Goal: Entertainment & Leisure: Consume media (video, audio)

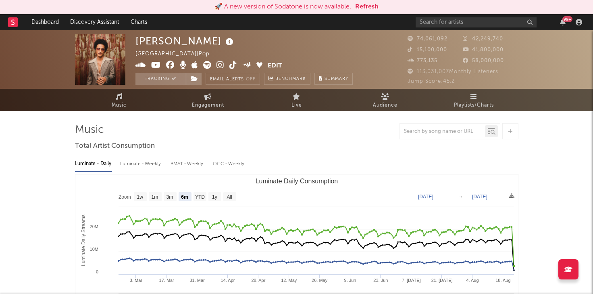
select select "6m"
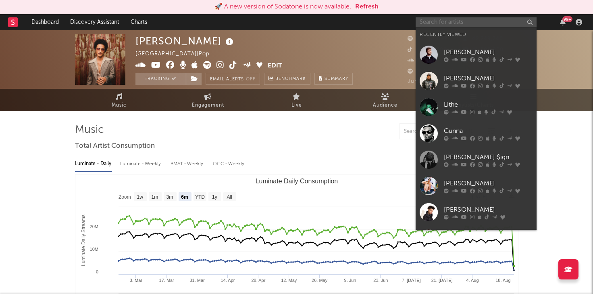
click at [489, 22] on input "text" at bounding box center [476, 22] width 121 height 10
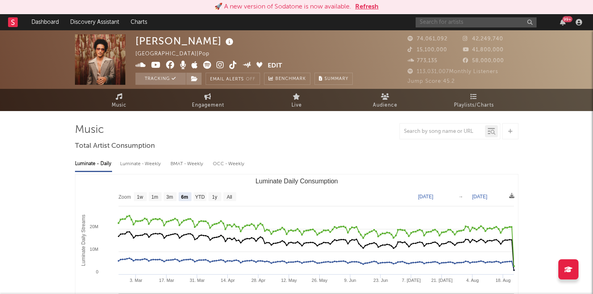
click at [476, 22] on input "text" at bounding box center [476, 22] width 121 height 10
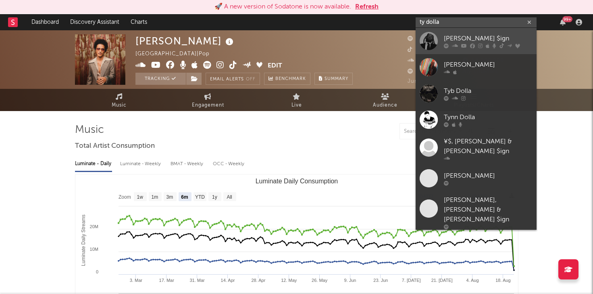
type input "ty dolla"
click at [461, 36] on div "[PERSON_NAME] $ign" at bounding box center [488, 38] width 89 height 10
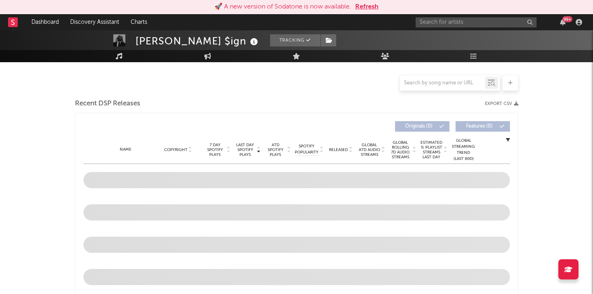
scroll to position [253, 0]
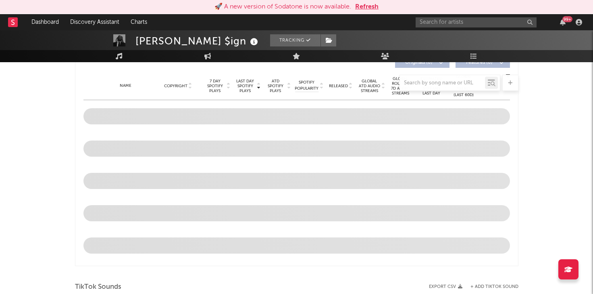
select select "6m"
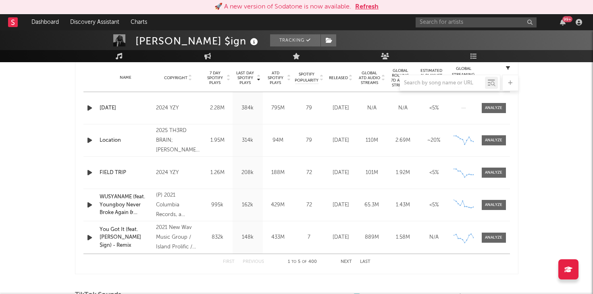
scroll to position [324, 0]
click at [98, 142] on div "Name Location" at bounding box center [126, 141] width 57 height 8
click at [90, 140] on icon "button" at bounding box center [90, 141] width 8 height 10
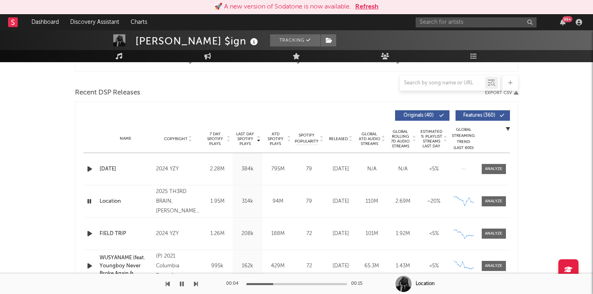
scroll to position [273, 0]
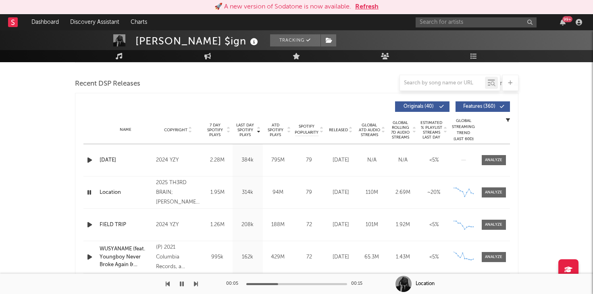
click at [91, 192] on icon "button" at bounding box center [90, 192] width 8 height 10
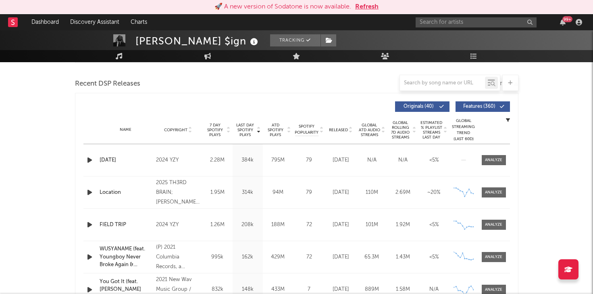
scroll to position [292, 0]
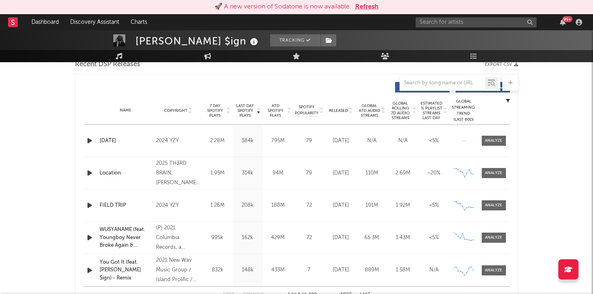
click at [89, 201] on icon "button" at bounding box center [90, 205] width 8 height 10
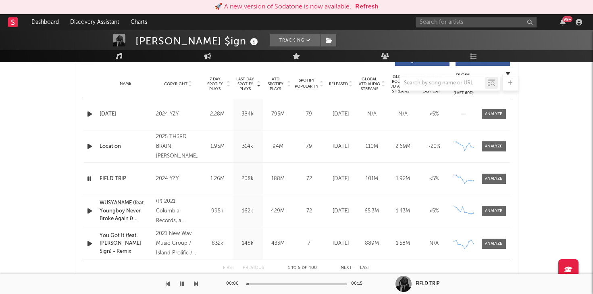
scroll to position [318, 0]
click at [89, 213] on icon "button" at bounding box center [90, 212] width 8 height 10
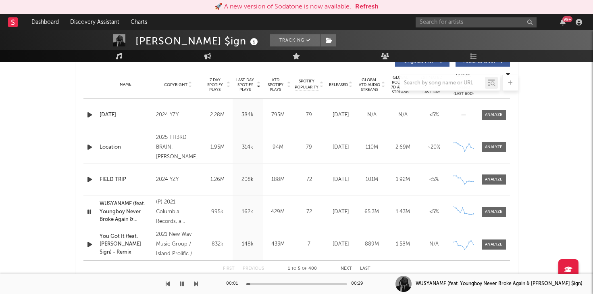
click at [89, 213] on icon "button" at bounding box center [90, 212] width 8 height 10
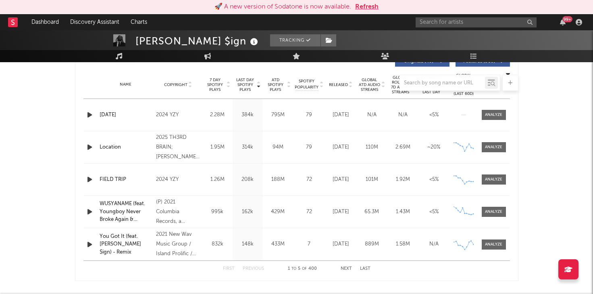
click at [89, 241] on icon "button" at bounding box center [90, 244] width 8 height 10
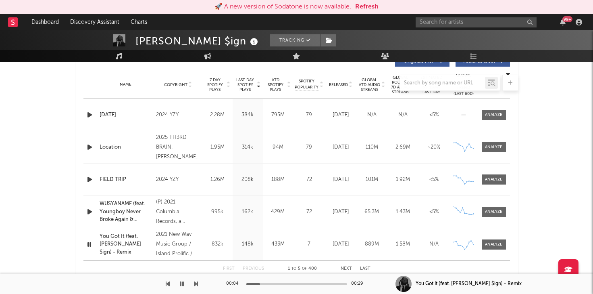
click at [89, 241] on icon "button" at bounding box center [90, 244] width 8 height 10
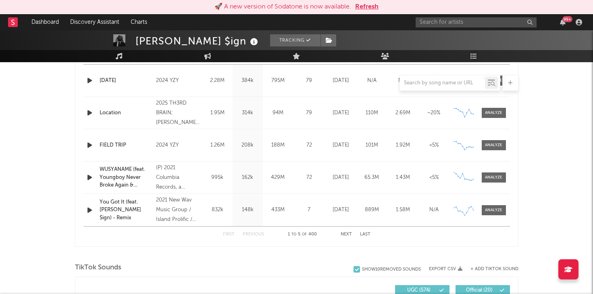
scroll to position [354, 0]
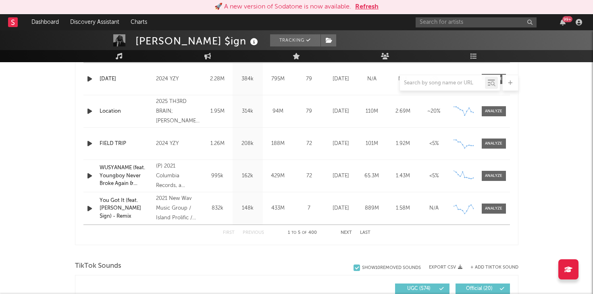
click at [342, 231] on button "Next" at bounding box center [346, 232] width 11 height 4
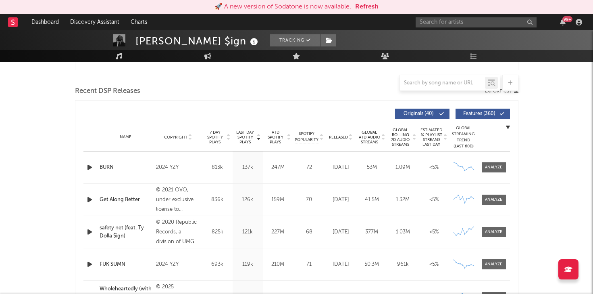
scroll to position [288, 0]
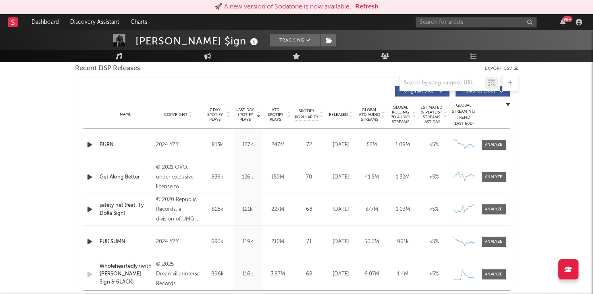
click at [89, 176] on icon "button" at bounding box center [90, 177] width 8 height 10
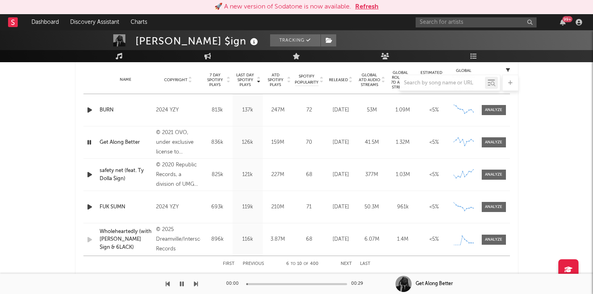
scroll to position [323, 0]
click at [91, 176] on icon "button" at bounding box center [90, 175] width 8 height 10
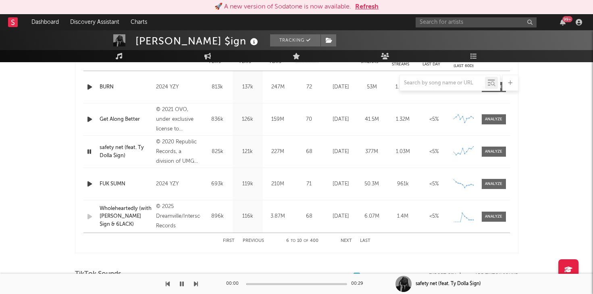
scroll to position [355, 0]
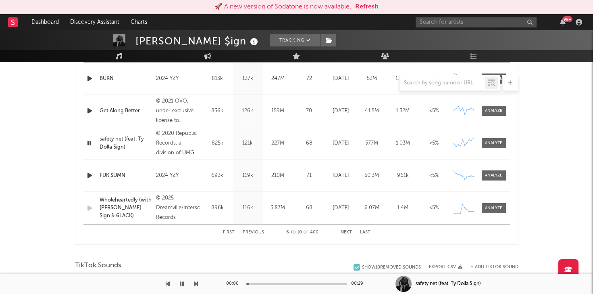
click at [92, 174] on icon "button" at bounding box center [90, 175] width 8 height 10
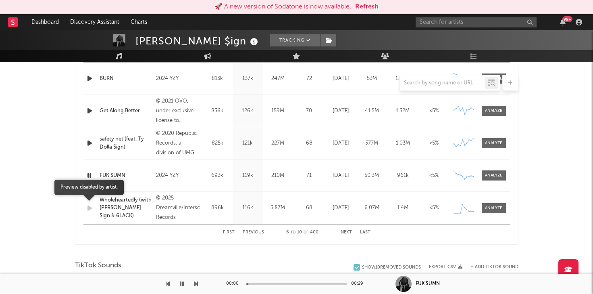
click at [87, 207] on icon "button" at bounding box center [90, 208] width 8 height 10
click at [90, 175] on icon "button" at bounding box center [90, 175] width 8 height 10
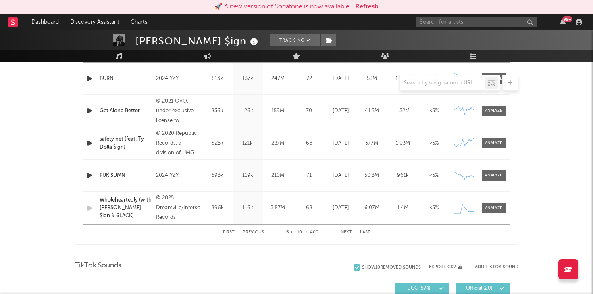
click at [253, 232] on button "Previous" at bounding box center [253, 232] width 21 height 4
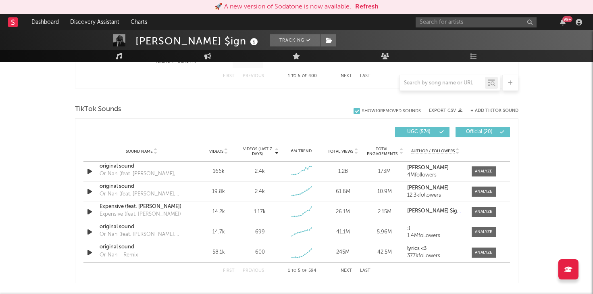
scroll to position [513, 0]
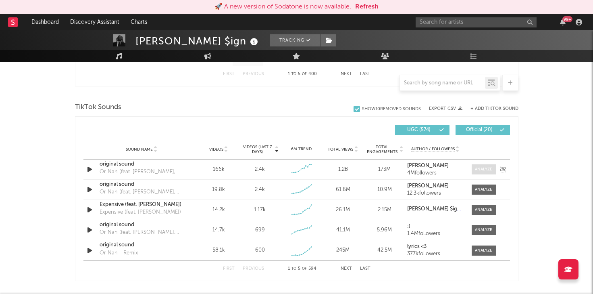
click at [479, 168] on div at bounding box center [483, 169] width 17 height 6
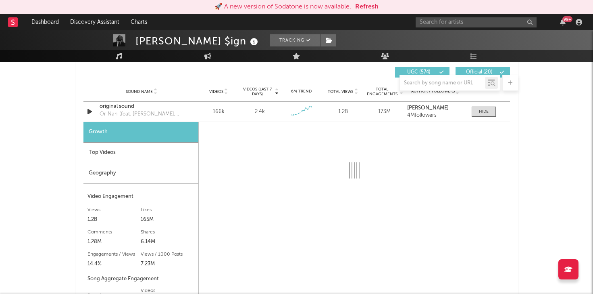
scroll to position [555, 0]
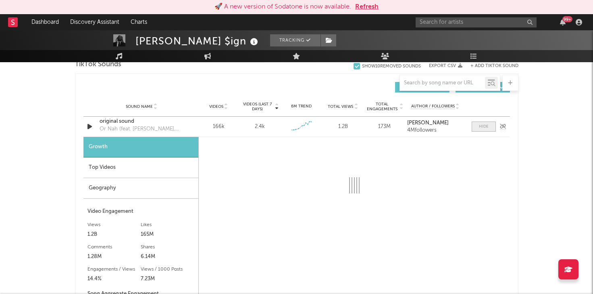
click at [474, 129] on span at bounding box center [484, 126] width 24 height 10
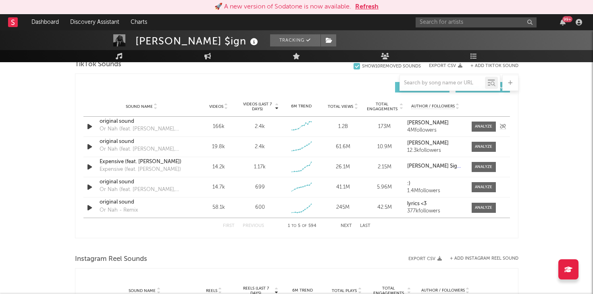
click at [90, 126] on icon "button" at bounding box center [90, 126] width 8 height 10
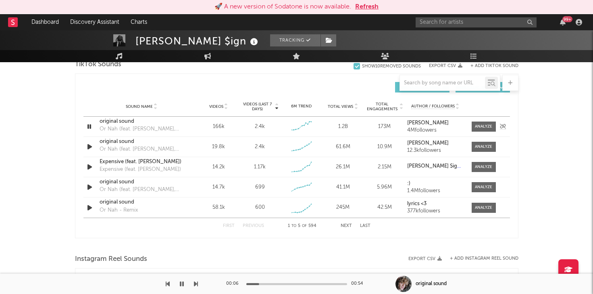
click at [88, 125] on icon "button" at bounding box center [90, 126] width 8 height 10
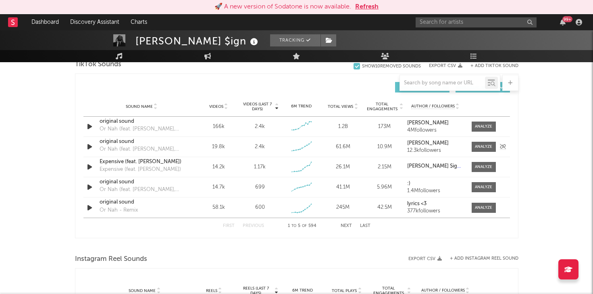
click at [90, 147] on icon "button" at bounding box center [90, 147] width 8 height 10
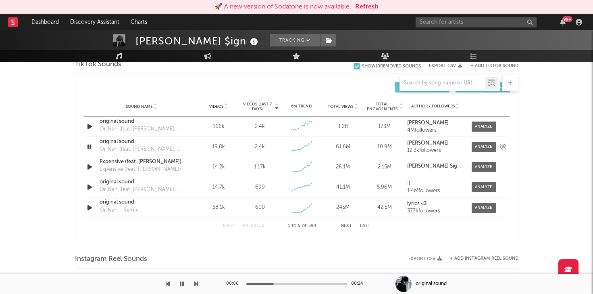
click at [88, 146] on icon "button" at bounding box center [90, 147] width 8 height 10
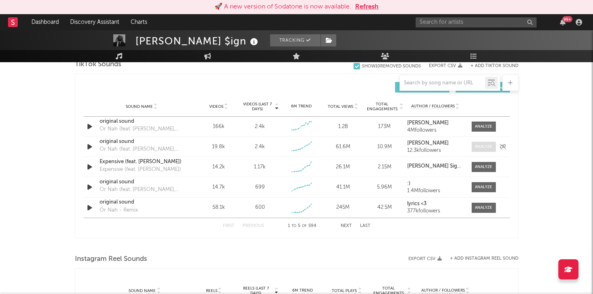
click at [485, 145] on div at bounding box center [483, 147] width 17 height 6
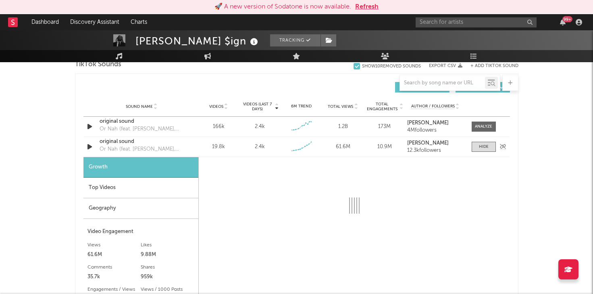
select select "6m"
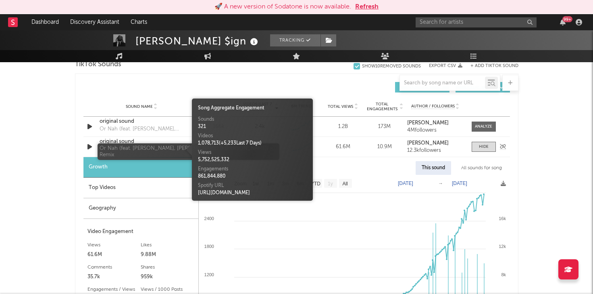
click at [143, 146] on div "Or Nah (feat. [PERSON_NAME], [PERSON_NAME] & [PERSON_NAME]) - Remix" at bounding box center [142, 149] width 84 height 8
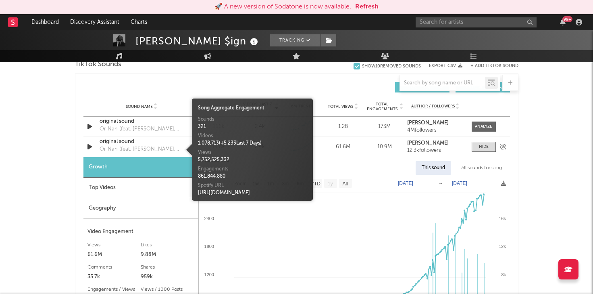
click at [125, 141] on div "original sound" at bounding box center [142, 142] width 84 height 8
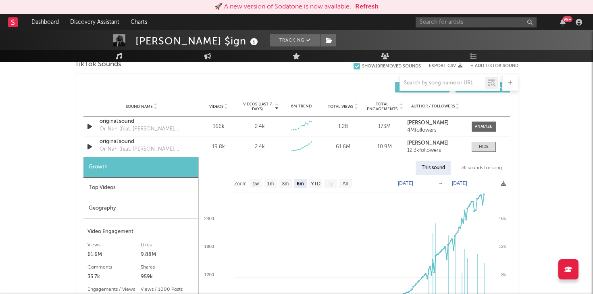
click at [375, 5] on button "Refresh" at bounding box center [366, 7] width 23 height 10
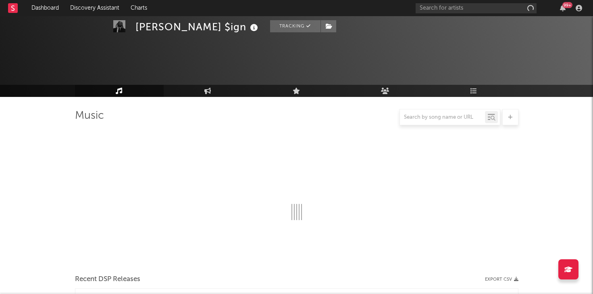
select select "6m"
